Goal: Task Accomplishment & Management: Manage account settings

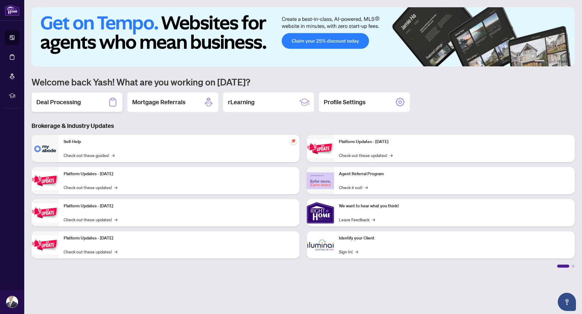
click at [73, 95] on div "Deal Processing" at bounding box center [77, 101] width 91 height 19
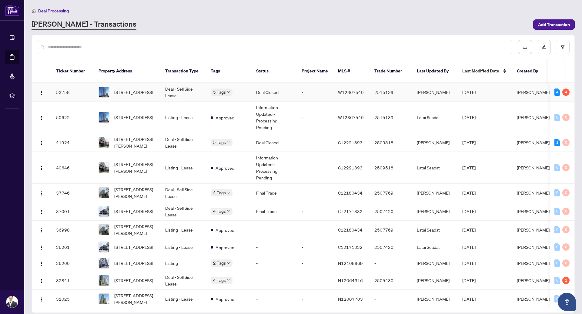
click at [208, 85] on td "5 Tags" at bounding box center [228, 92] width 45 height 18
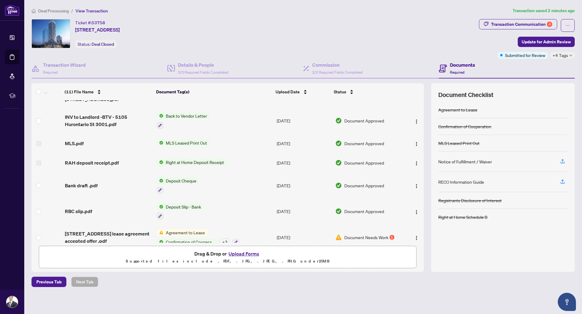
scroll to position [113, 0]
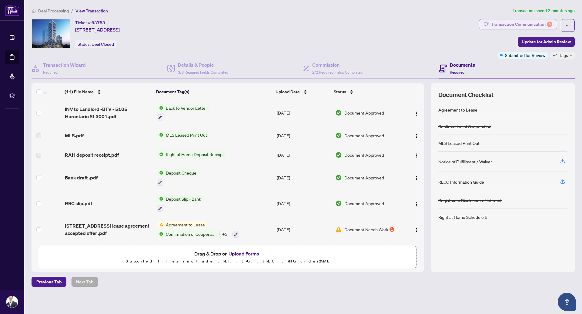
click at [529, 25] on div "Transaction Communication 4" at bounding box center [521, 24] width 61 height 10
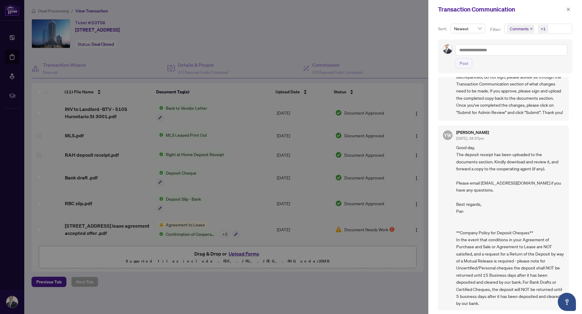
scroll to position [0, 0]
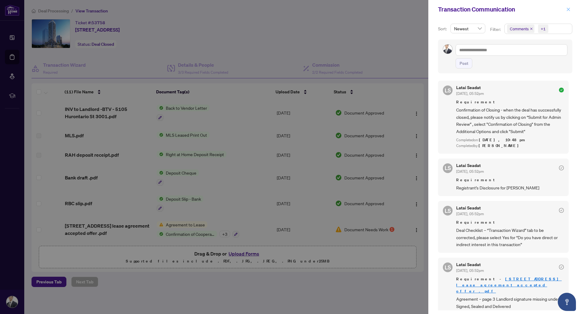
click at [569, 9] on icon "close" at bounding box center [568, 9] width 4 height 4
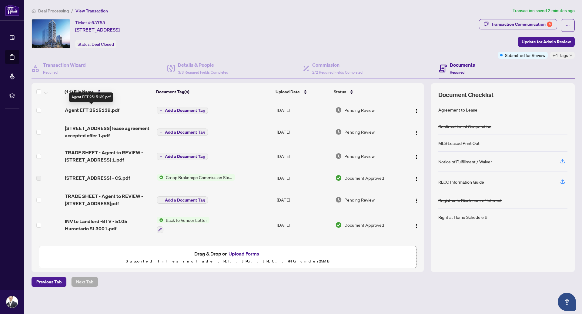
click at [111, 110] on span "Agent EFT 2515139.pdf" at bounding box center [92, 109] width 55 height 7
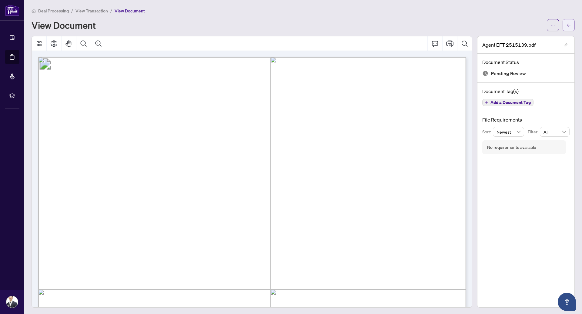
click at [571, 23] on button "button" at bounding box center [568, 25] width 12 height 12
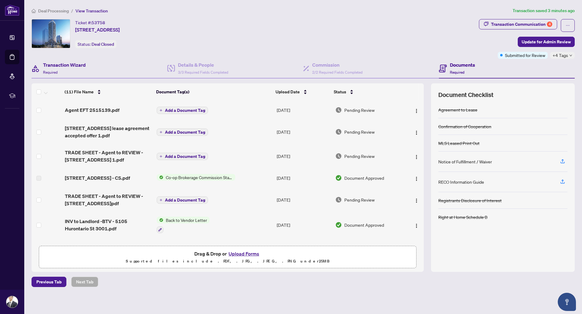
click at [103, 65] on div "Transaction Wizard Required" at bounding box center [100, 69] width 136 height 20
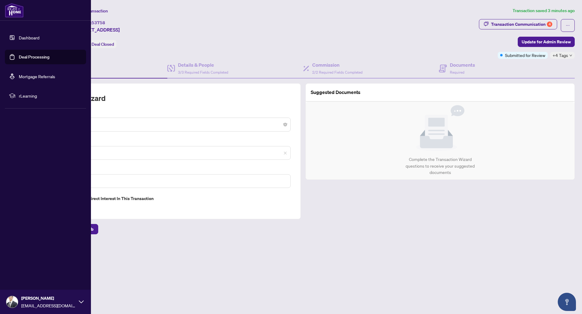
type input "**********"
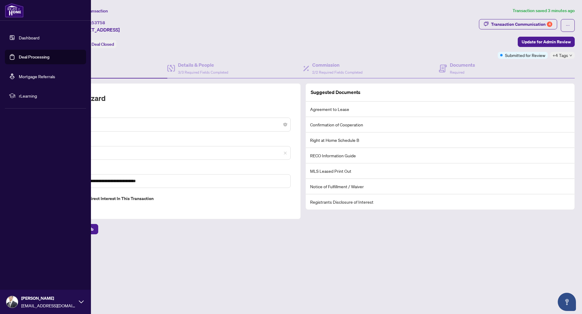
click at [17, 13] on img at bounding box center [14, 10] width 19 height 15
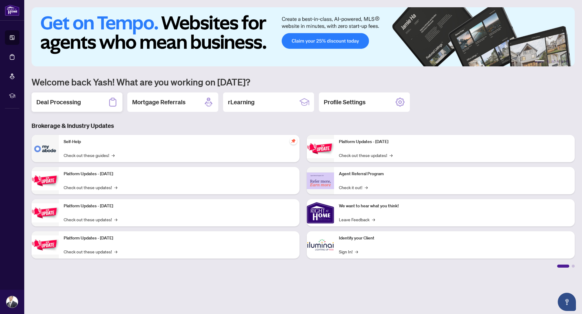
click at [98, 94] on div "Deal Processing" at bounding box center [77, 101] width 91 height 19
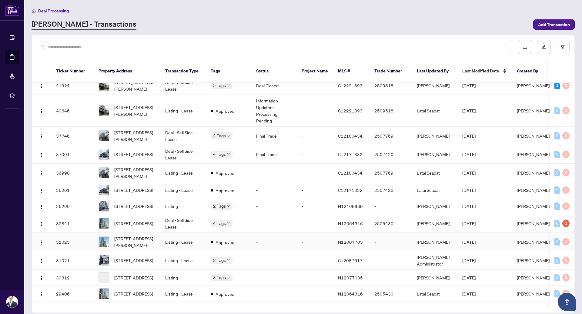
scroll to position [59, 0]
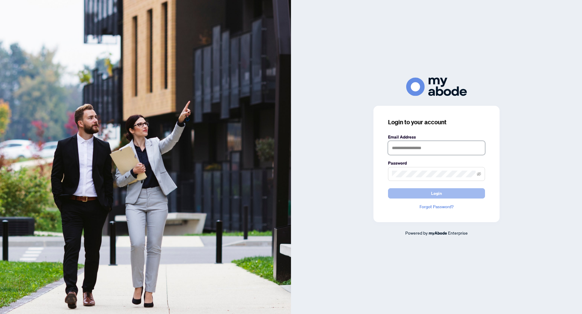
type input "**********"
click at [419, 191] on button "Login" at bounding box center [436, 193] width 97 height 10
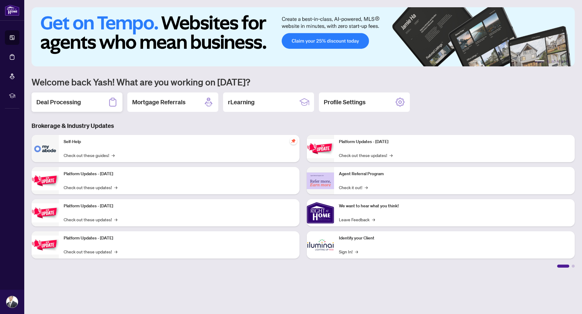
click at [98, 101] on div "Deal Processing" at bounding box center [77, 101] width 91 height 19
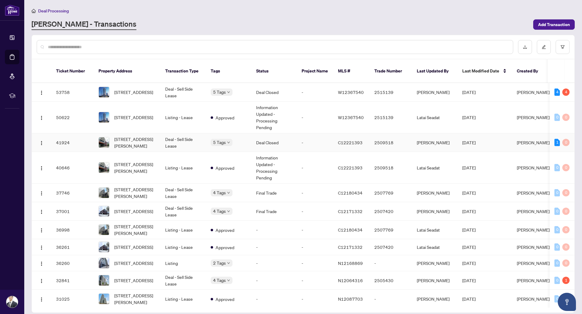
click at [184, 135] on td "Deal - Sell Side Lease" at bounding box center [182, 142] width 45 height 18
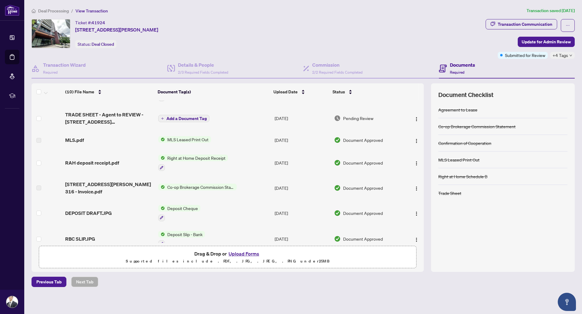
scroll to position [102, 0]
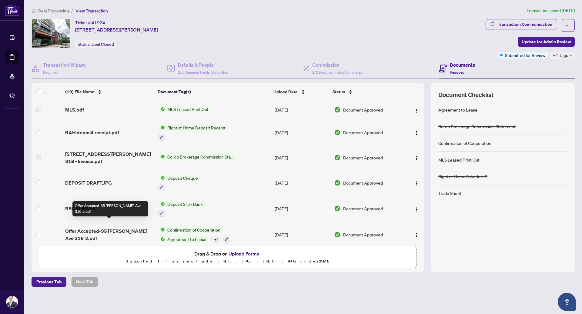
click at [134, 230] on span "Offer Accepted-35 Tubman Ave 316 2.pdf" at bounding box center [109, 234] width 88 height 15
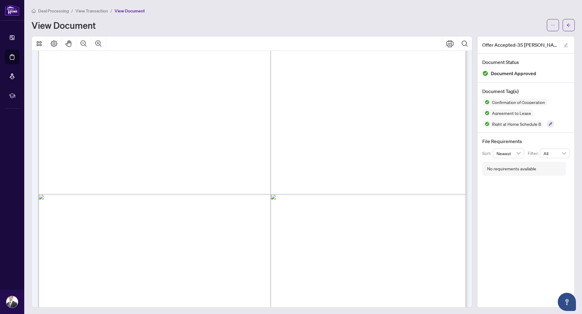
scroll to position [1232, 0]
click at [556, 23] on button "button" at bounding box center [552, 25] width 12 height 12
click at [524, 38] on span "Download" at bounding box center [531, 38] width 46 height 7
drag, startPoint x: 144, startPoint y: 147, endPoint x: 245, endPoint y: 166, distance: 102.1
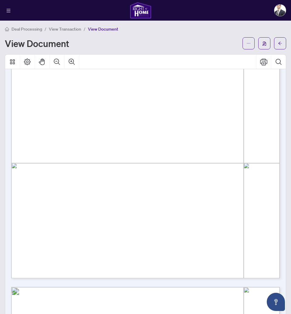
scroll to position [1223, 0]
